Goal: Ask a question

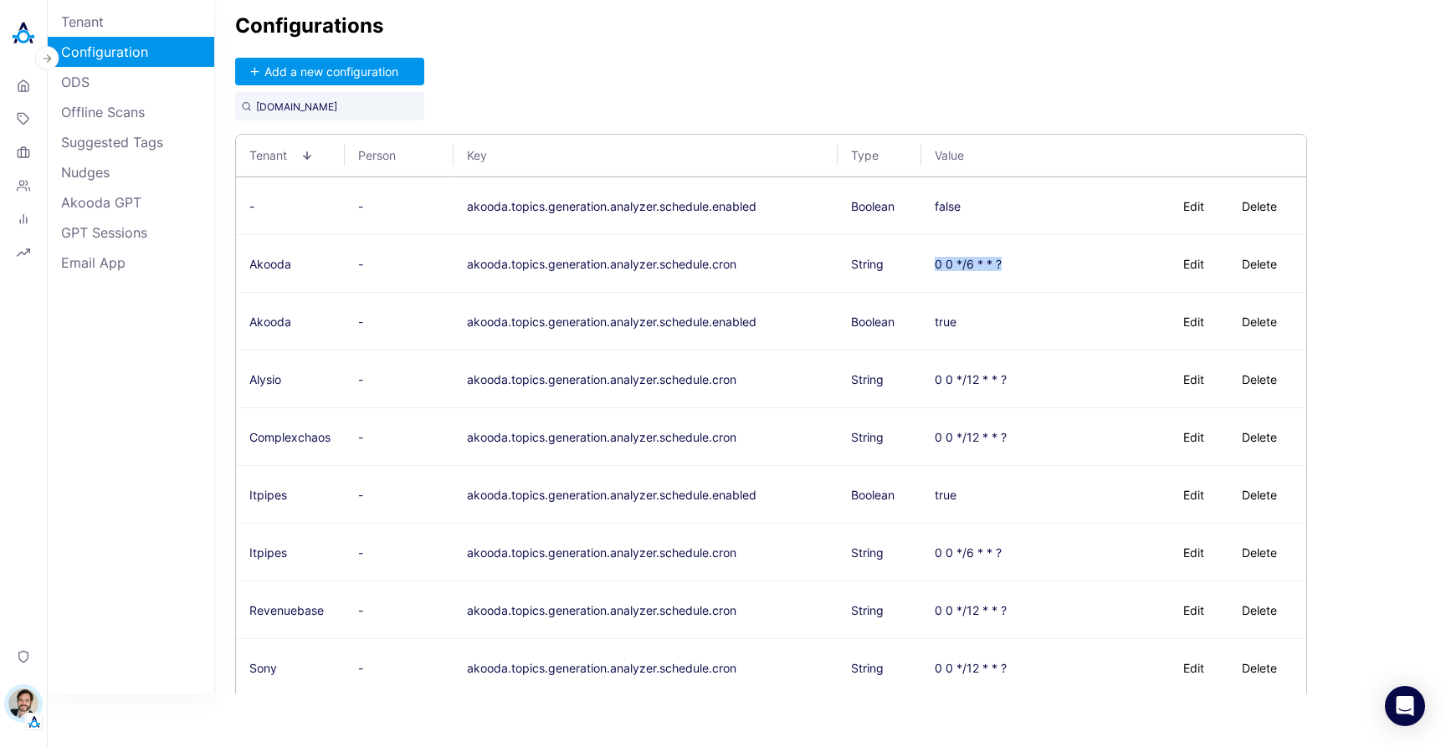
click at [20, 28] on img at bounding box center [23, 33] width 33 height 33
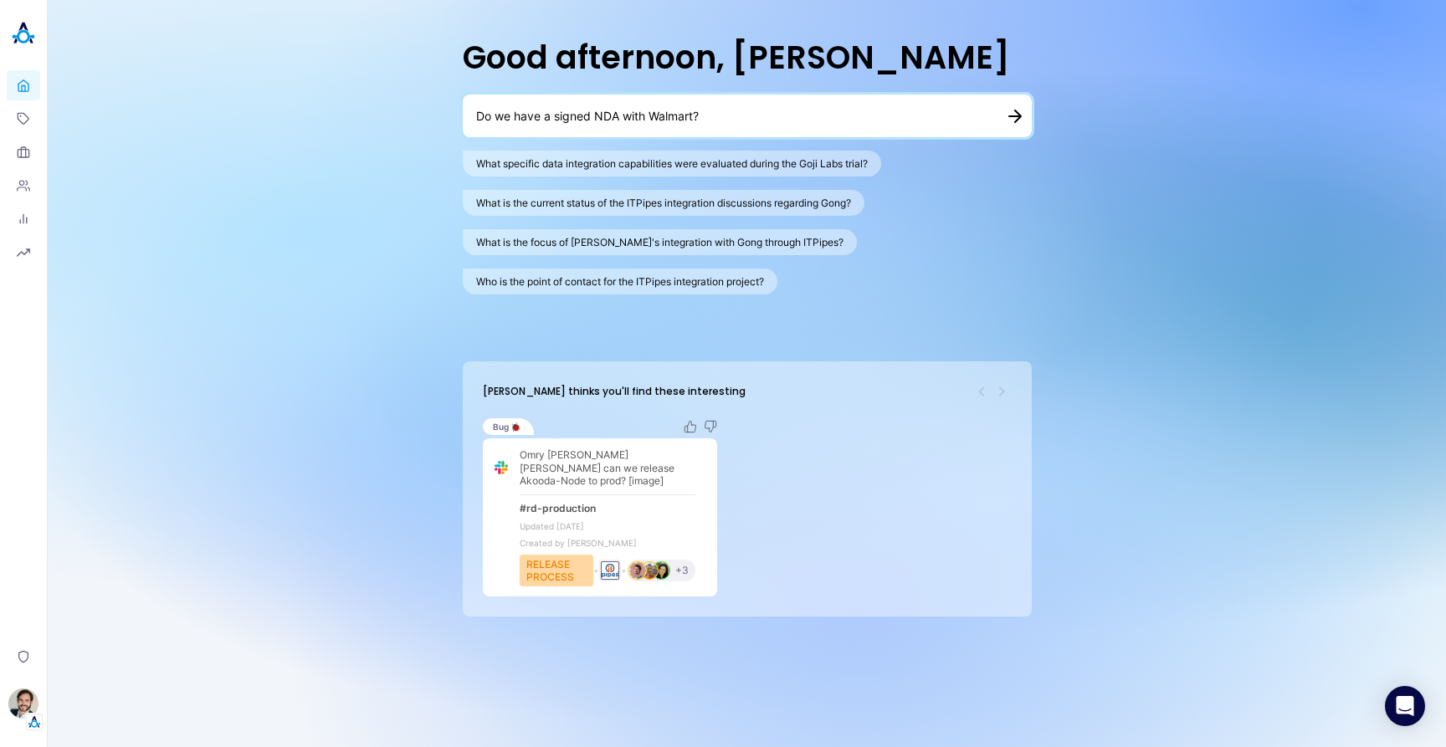
type textarea "Do we have a signed NDA with Walmart?"
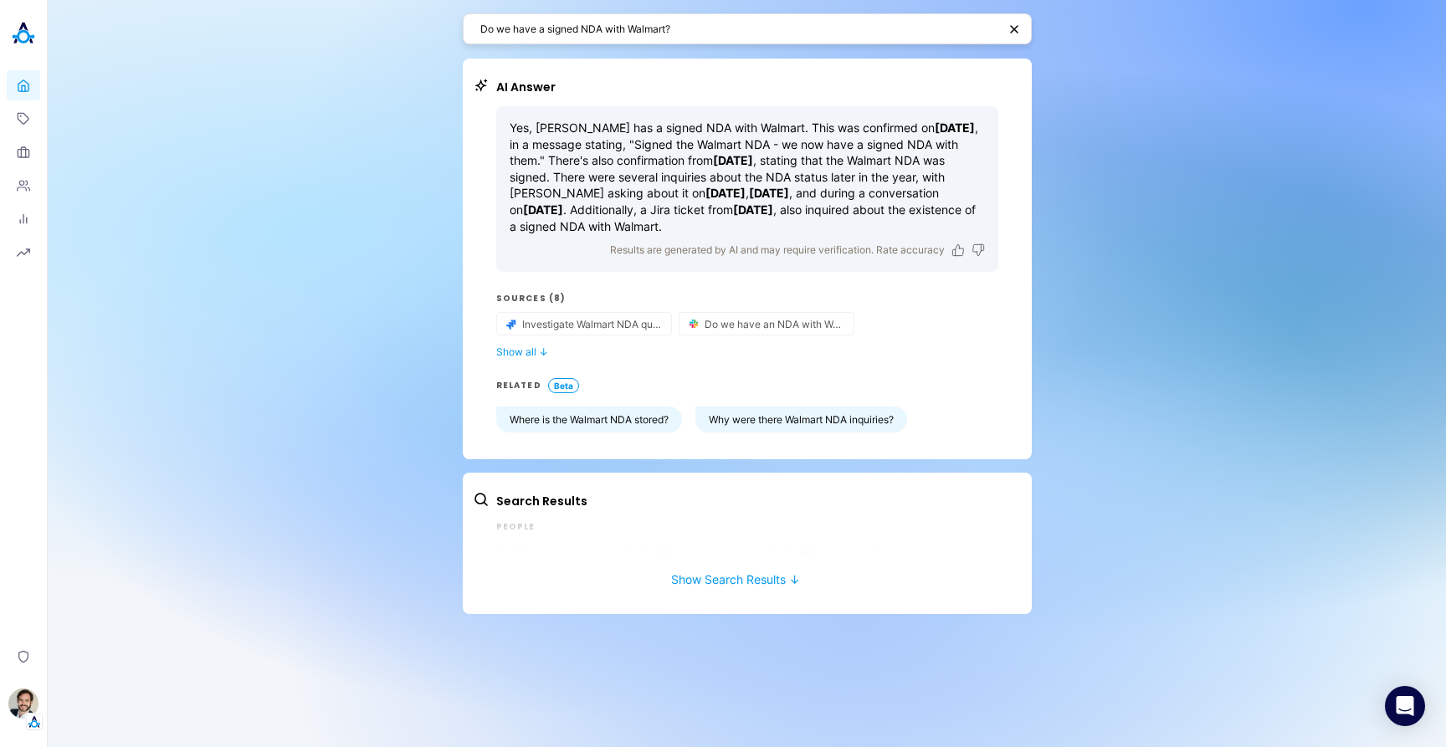
click at [759, 33] on textarea "Do we have a signed NDA with Walmart?" at bounding box center [738, 29] width 517 height 16
click at [387, 195] on div "Do we have a signed NDA with Walmart? AI Answer Akooda signed a Non-Disclosure …" at bounding box center [747, 373] width 1398 height 747
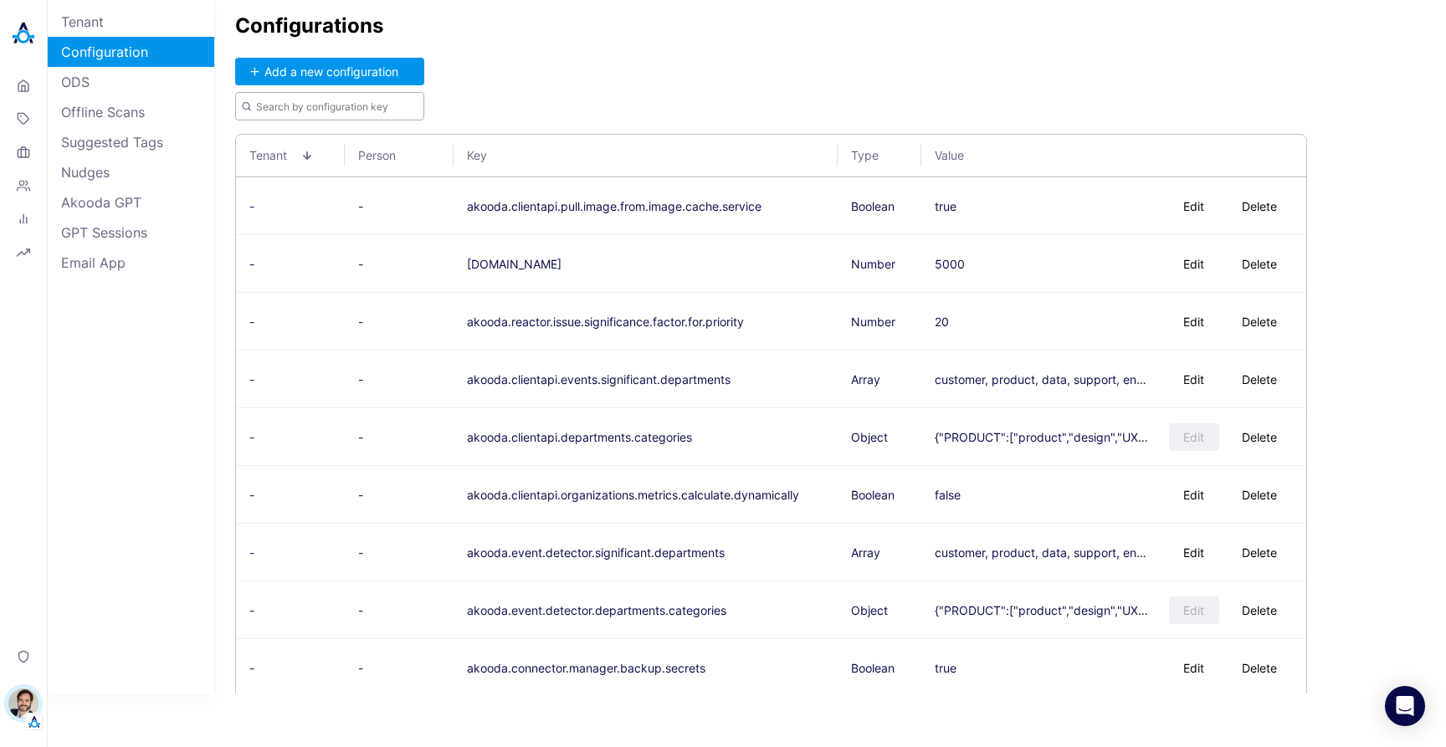
click at [379, 114] on input "text" at bounding box center [329, 106] width 189 height 28
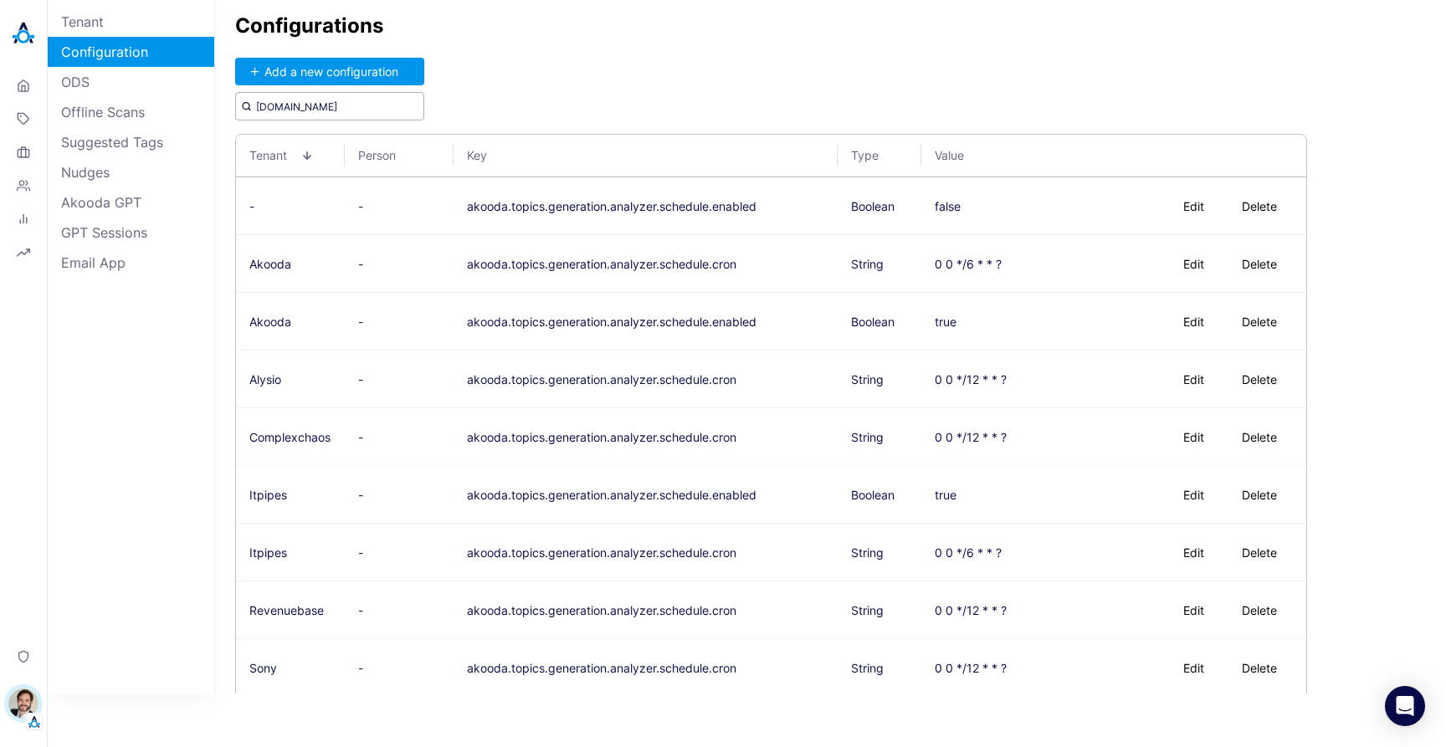
type input "[DOMAIN_NAME]"
click at [830, 69] on div "Configurations Add a new configuration [DOMAIN_NAME] Tenant Person Key Type Val…" at bounding box center [830, 347] width 1231 height 694
